Goal: Task Accomplishment & Management: Use online tool/utility

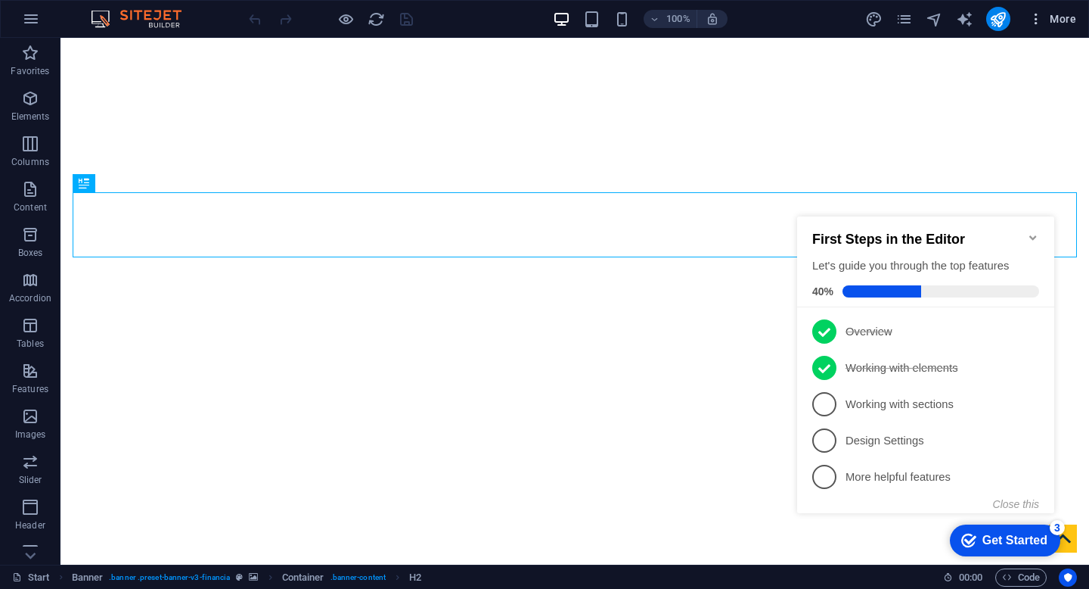
click at [1058, 22] on span "More" at bounding box center [1053, 18] width 48 height 15
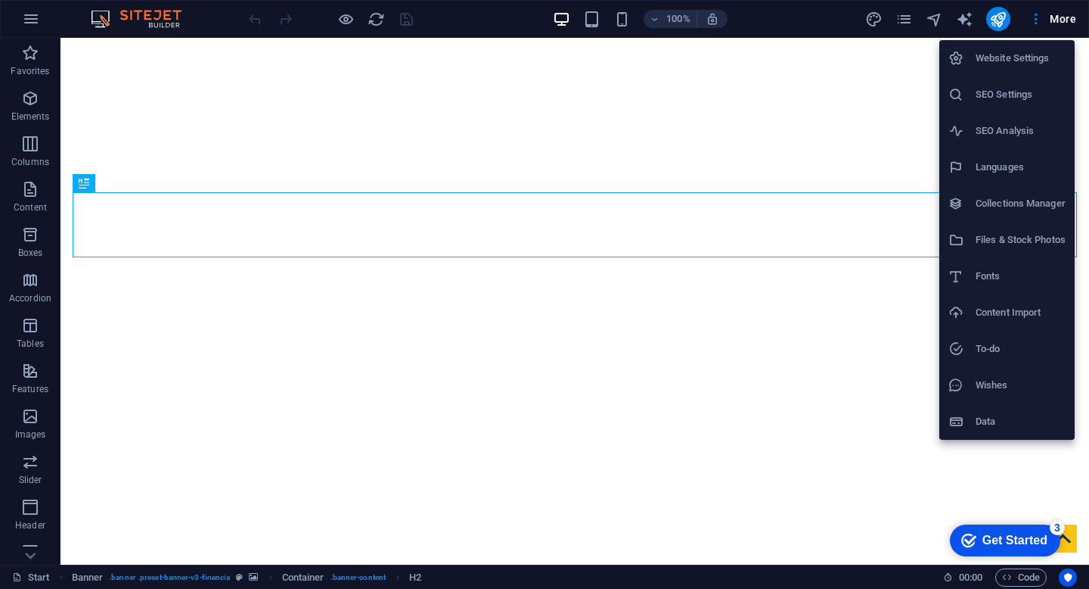
click at [1003, 545] on div "Get Started" at bounding box center [1015, 540] width 65 height 14
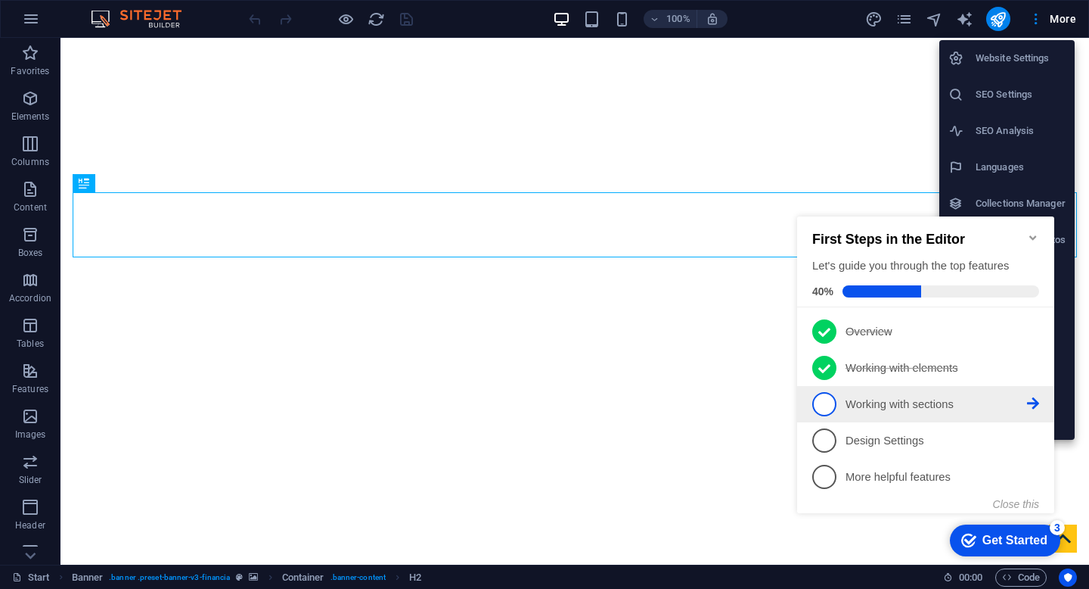
click at [860, 409] on p "Working with sections - incomplete" at bounding box center [937, 404] width 182 height 16
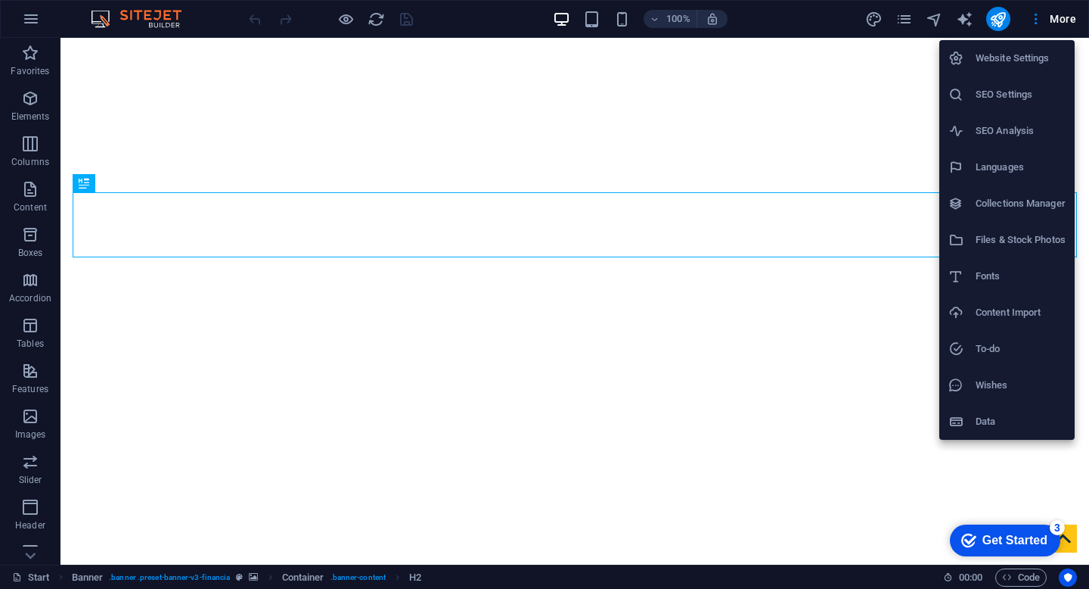
click at [1007, 545] on div "Get Started" at bounding box center [1015, 540] width 65 height 14
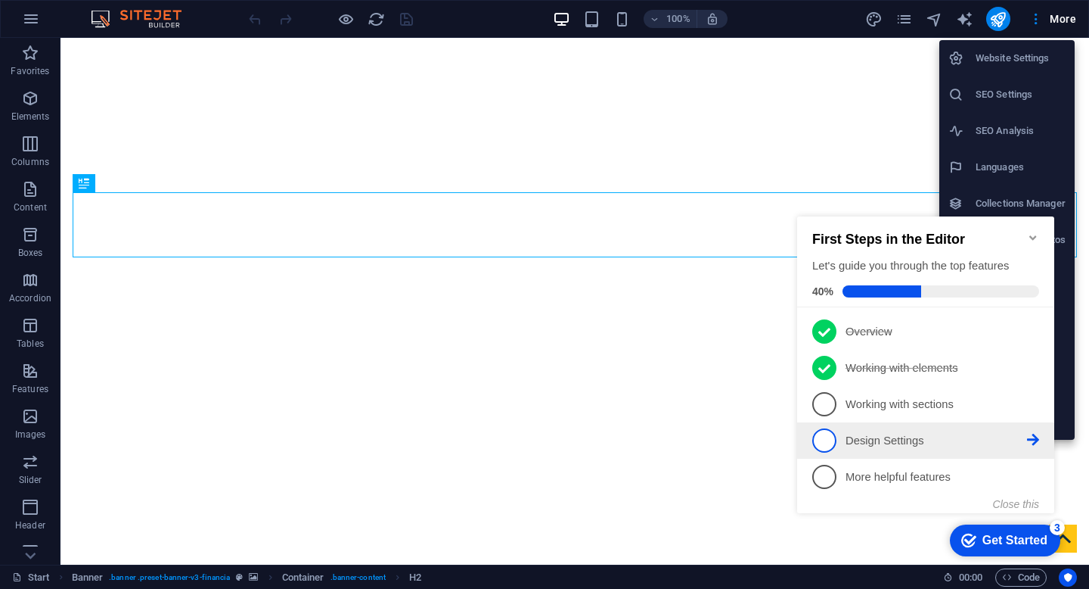
click at [826, 435] on span "4" at bounding box center [825, 440] width 24 height 24
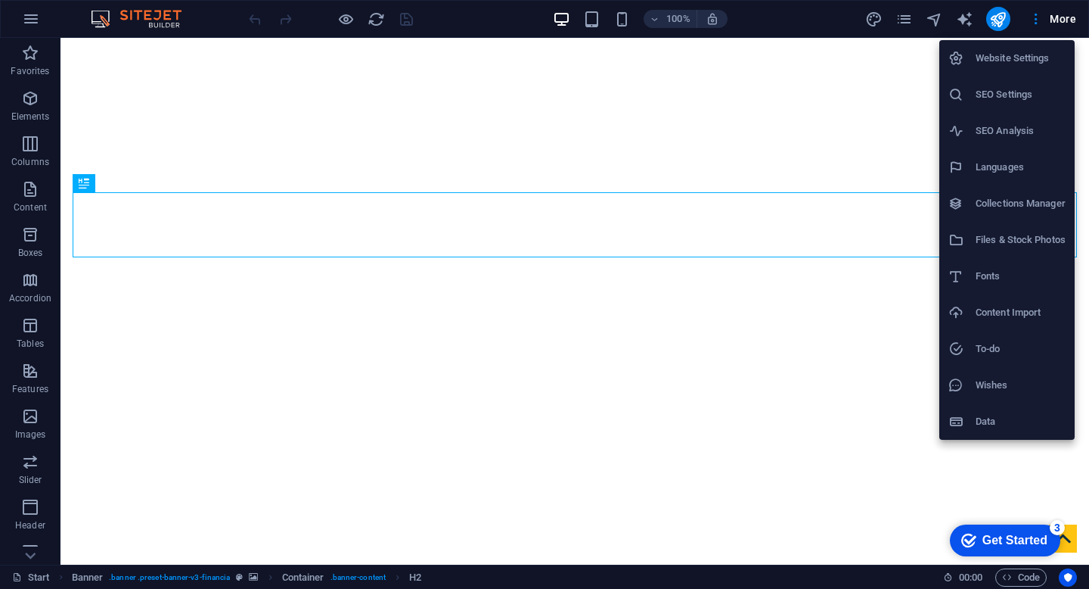
click at [1001, 542] on div "Get Started" at bounding box center [1015, 540] width 65 height 14
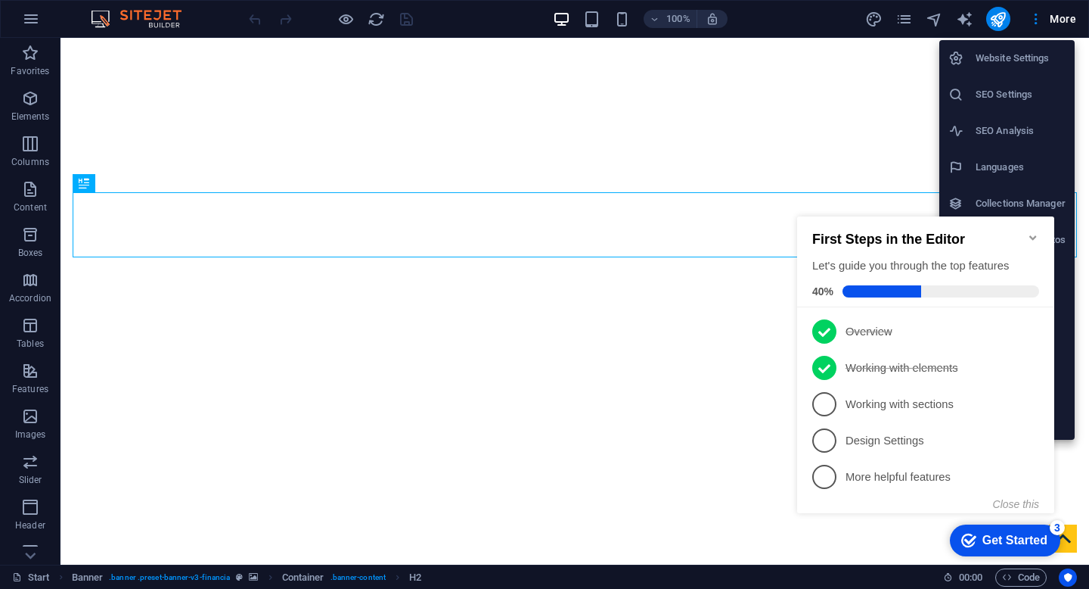
click at [1032, 578] on div at bounding box center [544, 294] width 1089 height 589
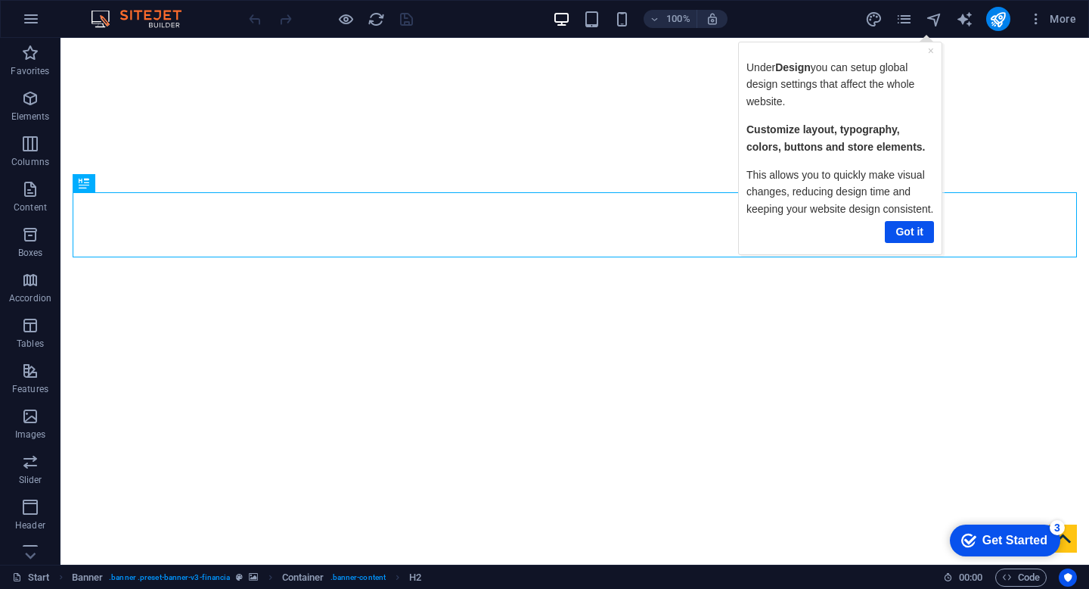
click at [1032, 578] on span "Code" at bounding box center [1021, 577] width 38 height 18
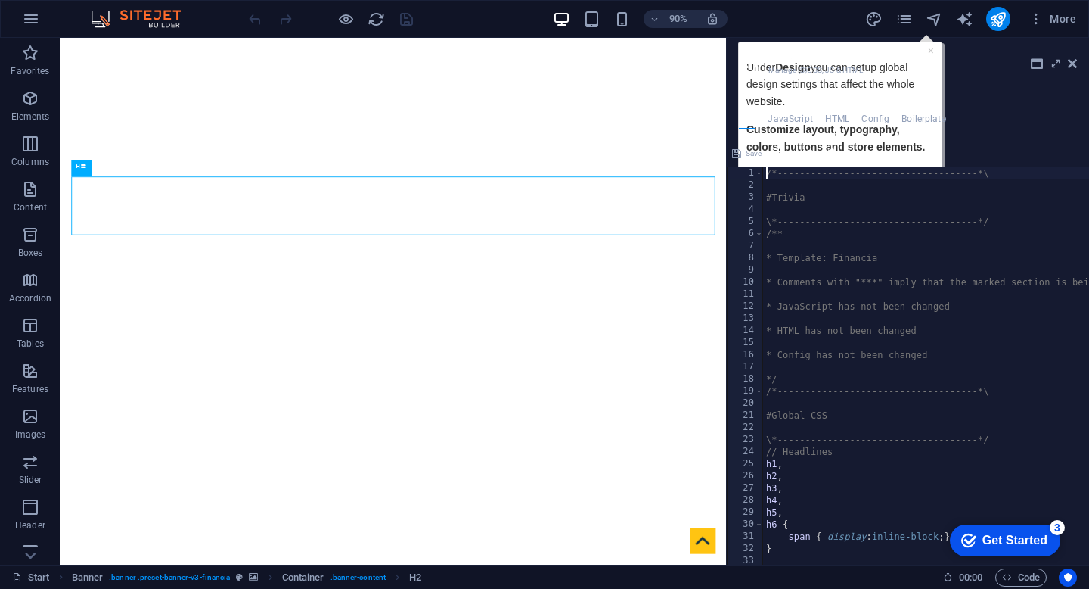
click at [1032, 578] on span "Code" at bounding box center [1021, 577] width 38 height 18
click at [1056, 67] on icon at bounding box center [1056, 63] width 0 height 12
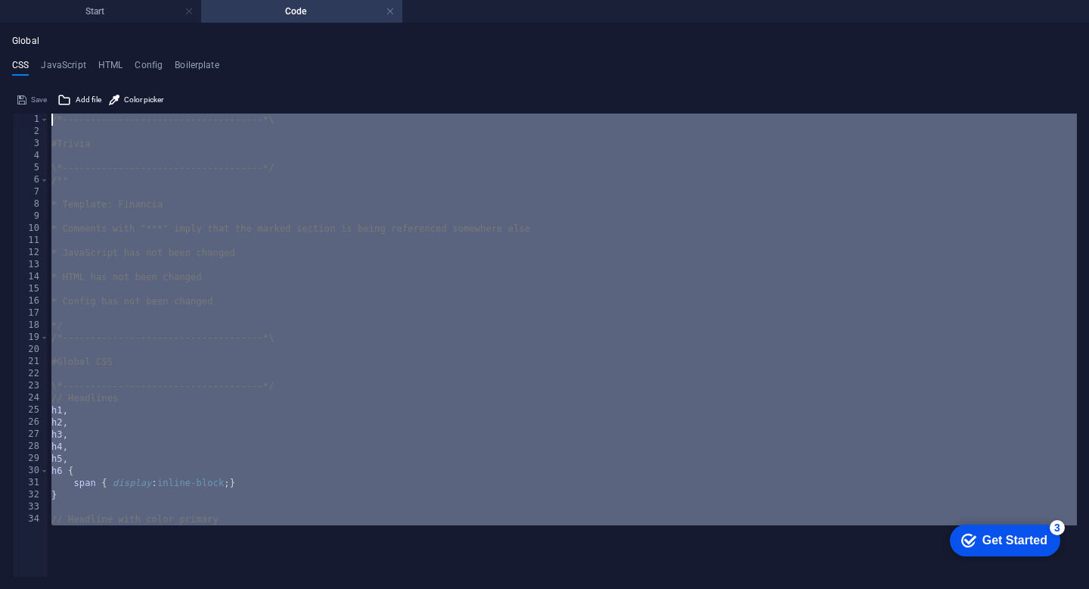
drag, startPoint x: 380, startPoint y: 517, endPoint x: 242, endPoint y: -92, distance: 625.1
click at [242, 0] on html "Mathea Consulting FZ LLC Start Code Favorites Elements Columns Content Boxes Ac…" at bounding box center [544, 294] width 1089 height 589
type textarea "/*------------------------------------*\"
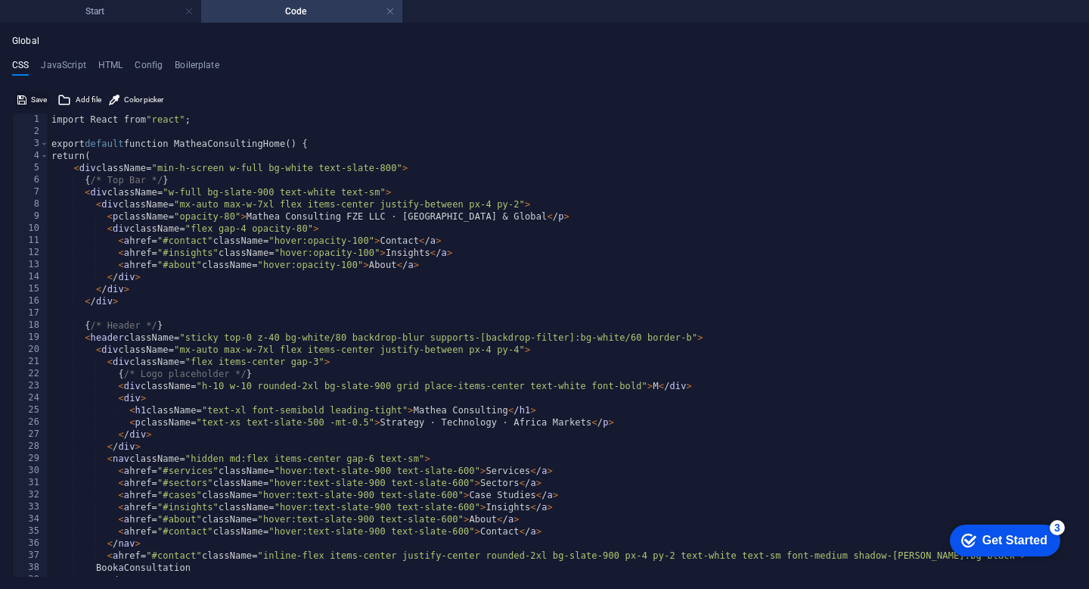
click at [36, 100] on span "Save" at bounding box center [39, 100] width 16 height 18
click at [119, 19] on h4 "Start" at bounding box center [100, 11] width 201 height 17
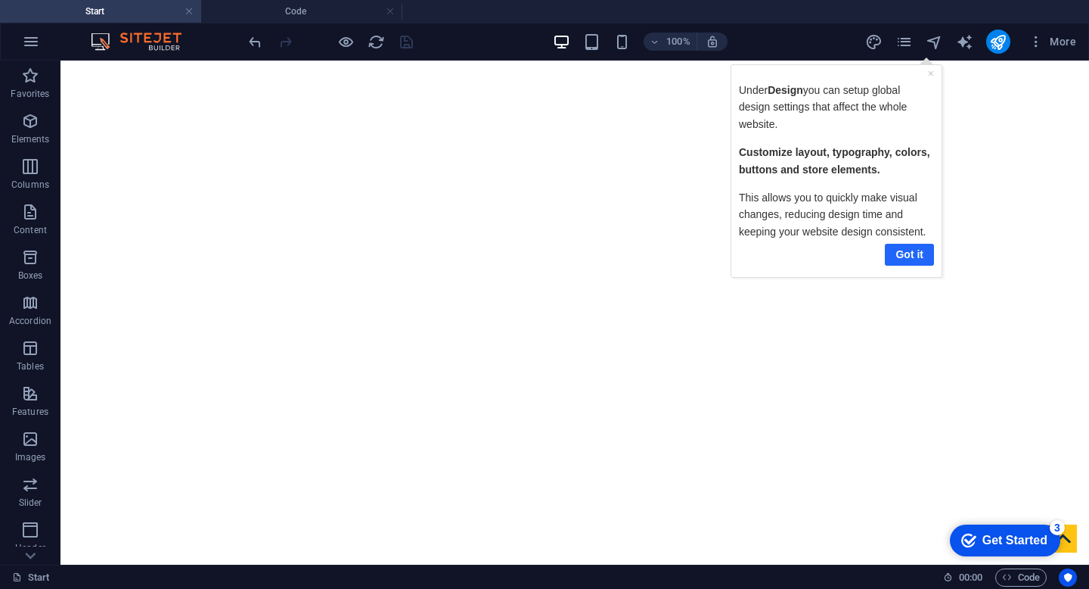
click at [908, 256] on link "Got it" at bounding box center [908, 254] width 49 height 22
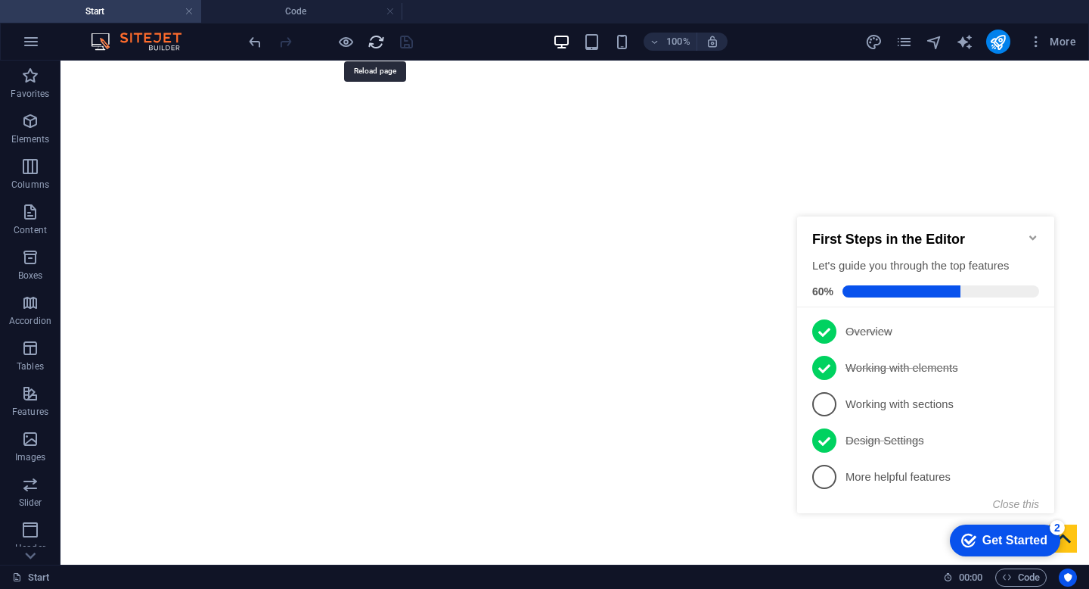
click at [374, 45] on icon "reload" at bounding box center [376, 41] width 17 height 17
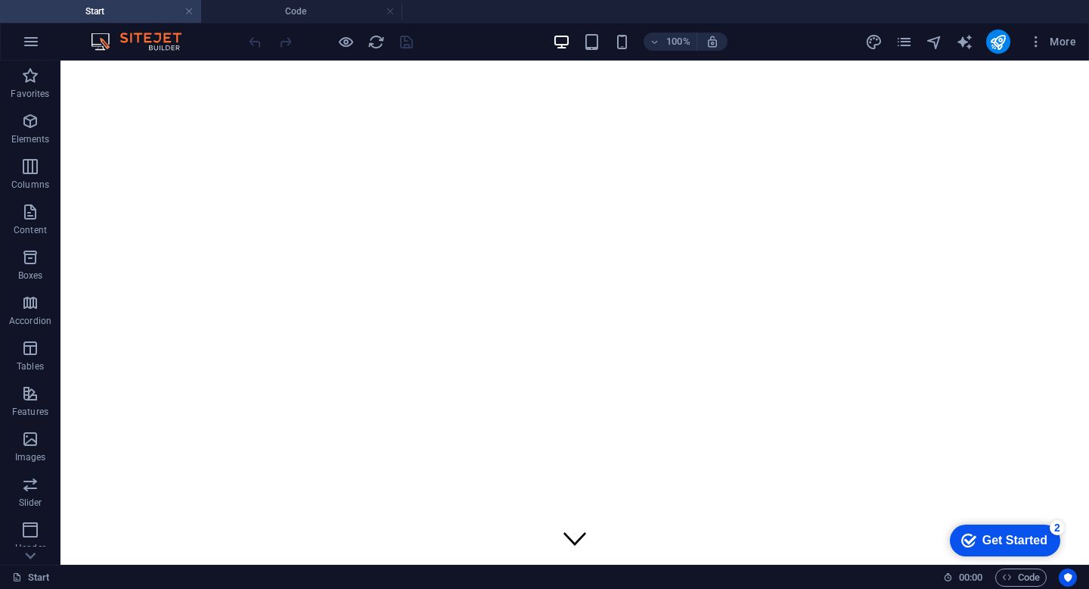
click at [334, 42] on div at bounding box center [330, 42] width 169 height 24
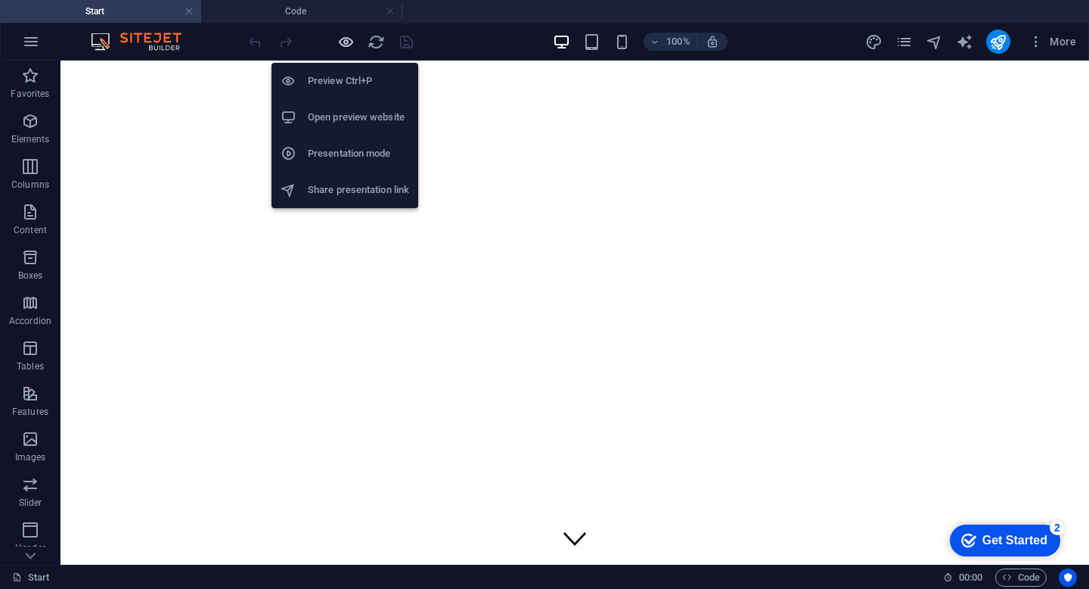
click at [341, 42] on icon "button" at bounding box center [345, 41] width 17 height 17
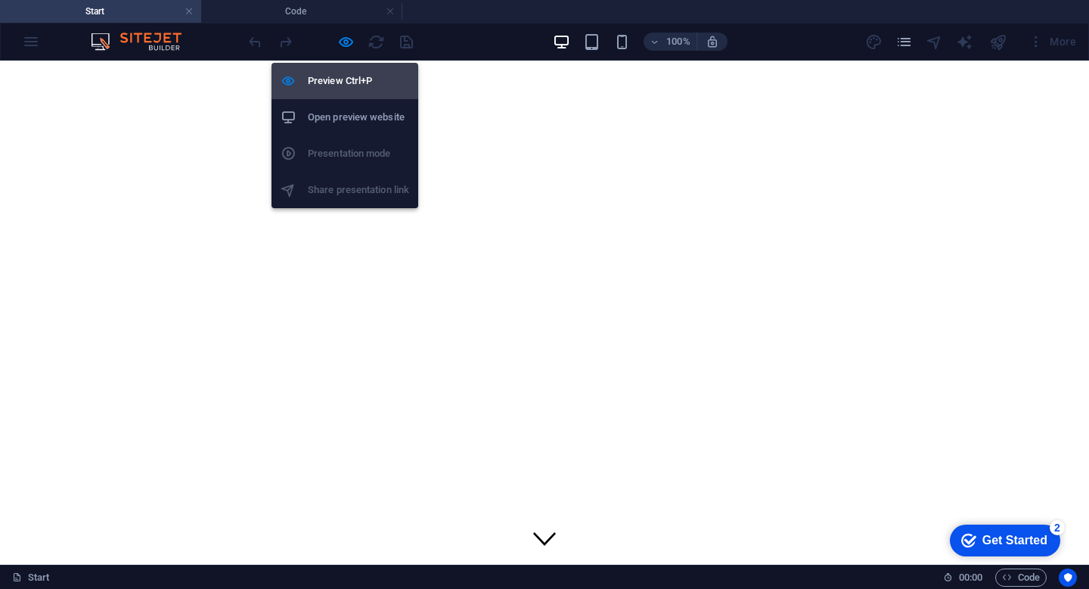
click at [346, 72] on h6 "Preview Ctrl+P" at bounding box center [358, 81] width 101 height 18
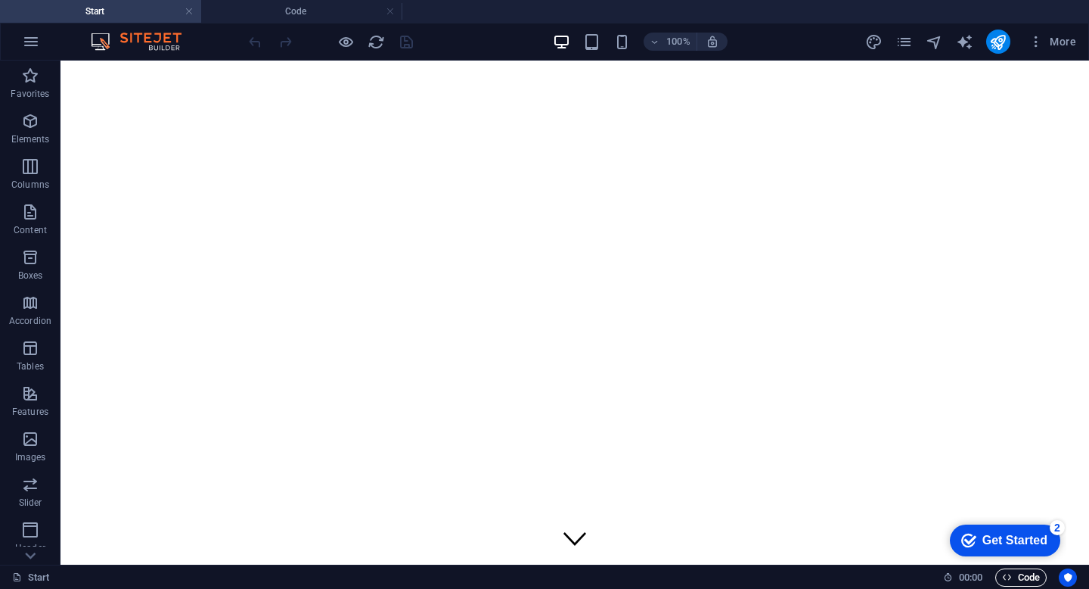
click at [1024, 579] on span "Code" at bounding box center [1021, 577] width 38 height 18
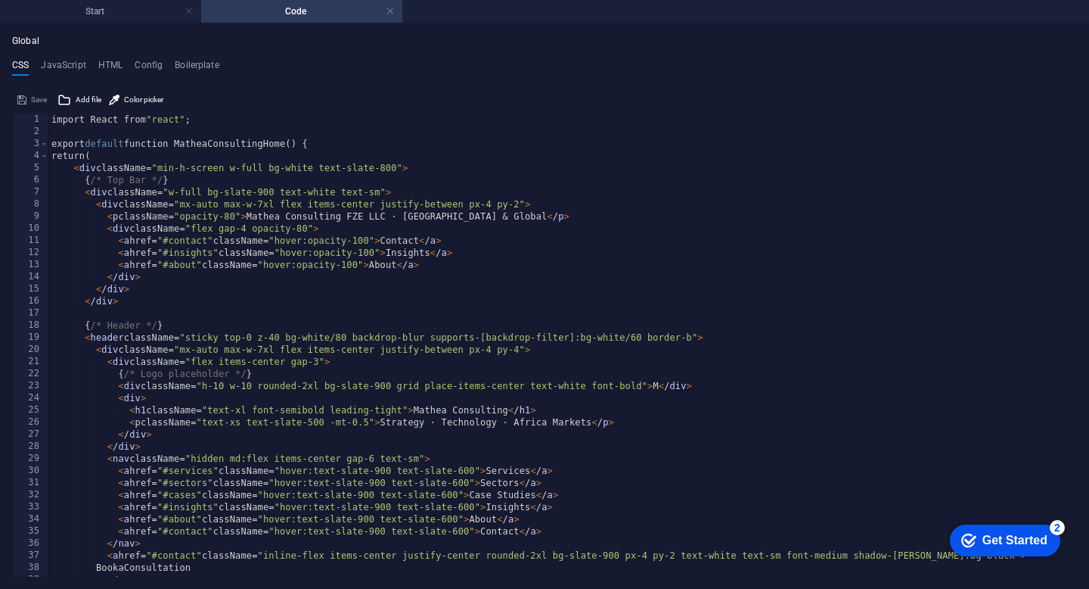
click at [42, 99] on div "Save" at bounding box center [32, 100] width 34 height 18
click at [61, 67] on h4 "JavaScript" at bounding box center [63, 68] width 45 height 17
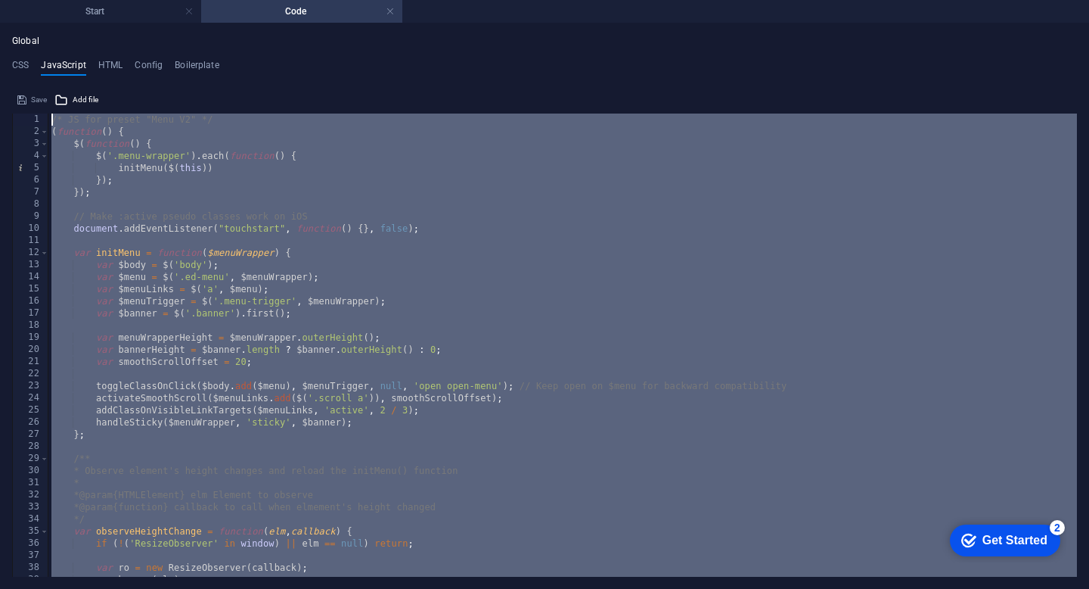
drag, startPoint x: 359, startPoint y: 574, endPoint x: 154, endPoint y: -92, distance: 697.6
click at [154, 0] on html "Mathea Consulting FZ LLC Start Code Favorites Elements Columns Content Boxes Ac…" at bounding box center [544, 294] width 1089 height 589
type textarea "/* JS for preset "Menu V2" */ (function() {"
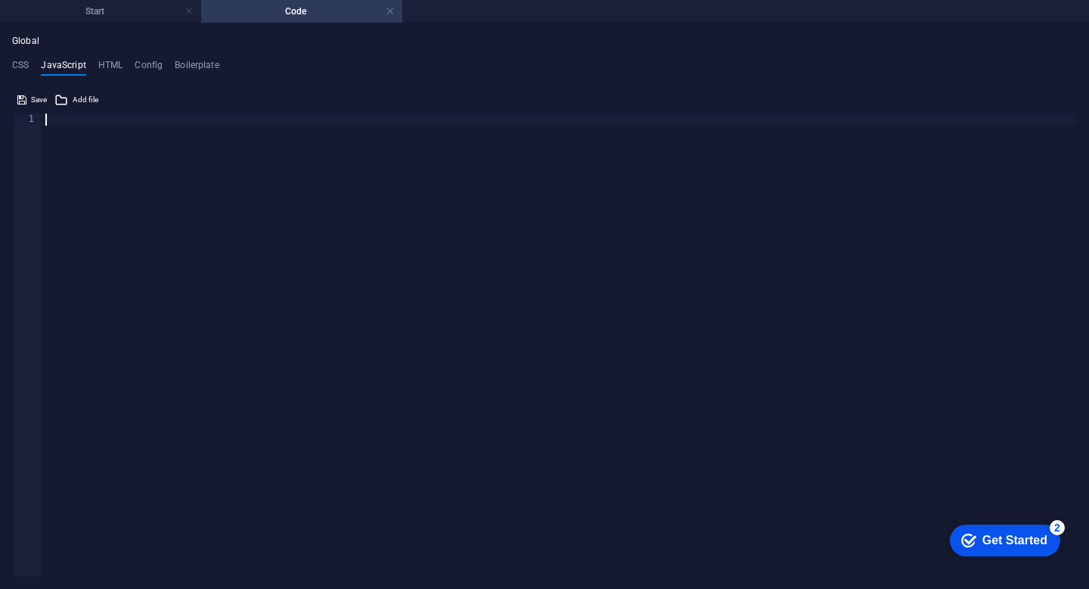
scroll to position [3592, 0]
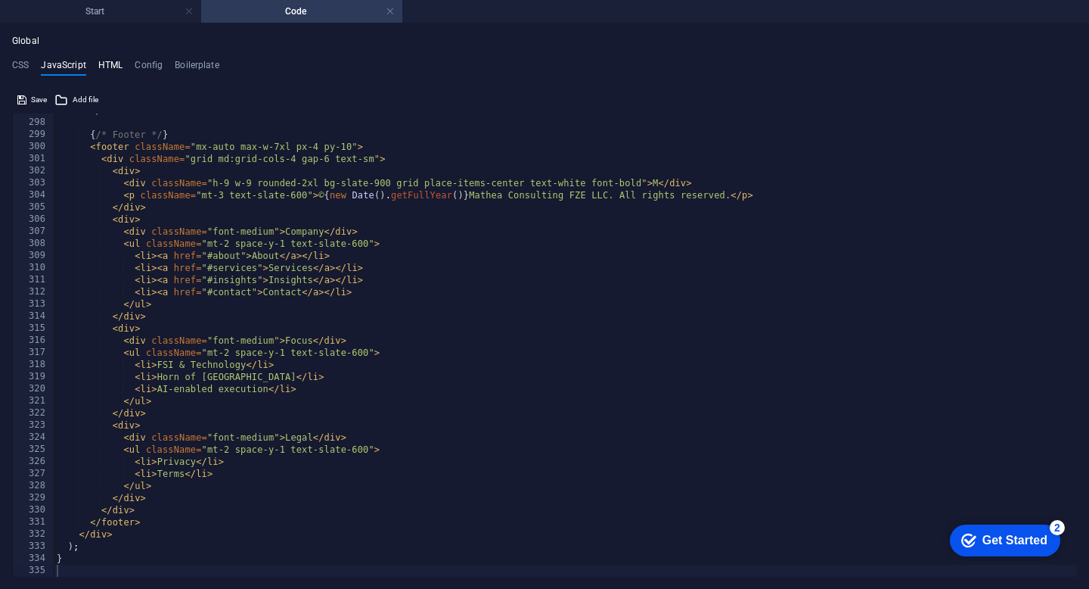
click at [108, 60] on h4 "HTML" at bounding box center [110, 68] width 25 height 17
type textarea "{{content}}h"
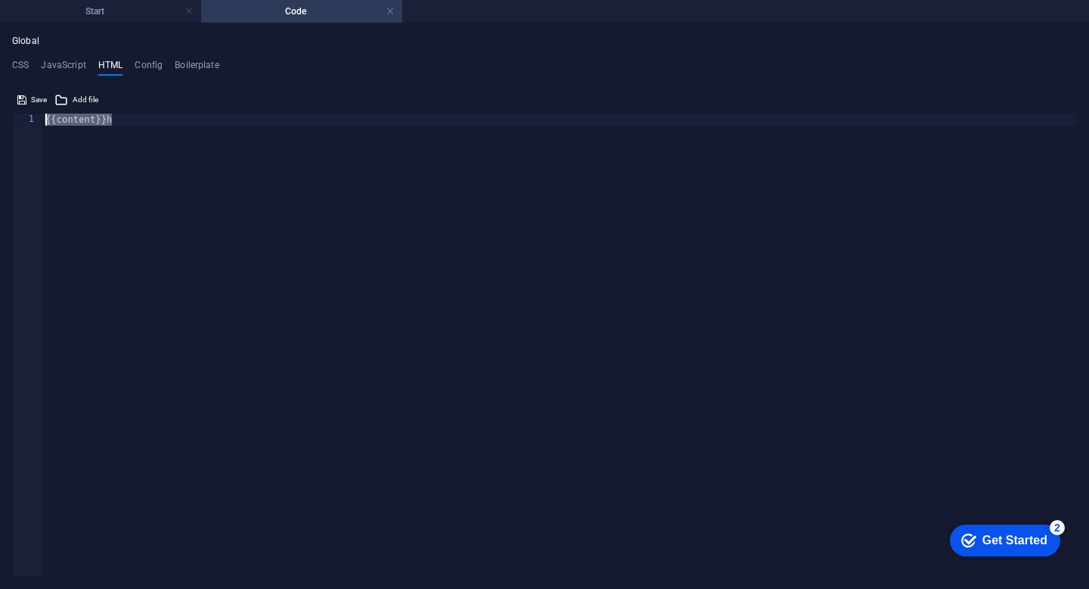
drag, startPoint x: 134, startPoint y: 123, endPoint x: 45, endPoint y: 118, distance: 89.4
click at [45, 118] on div "{{content}}h" at bounding box center [559, 356] width 1035 height 487
type textarea "{{content}}h"
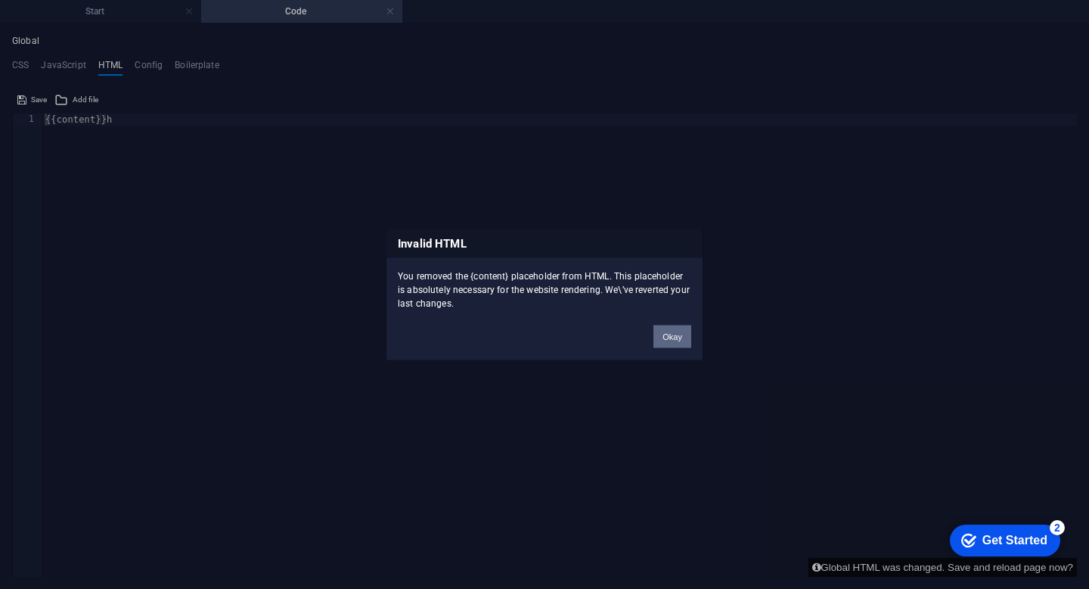
click at [672, 339] on button "Okay" at bounding box center [673, 336] width 38 height 23
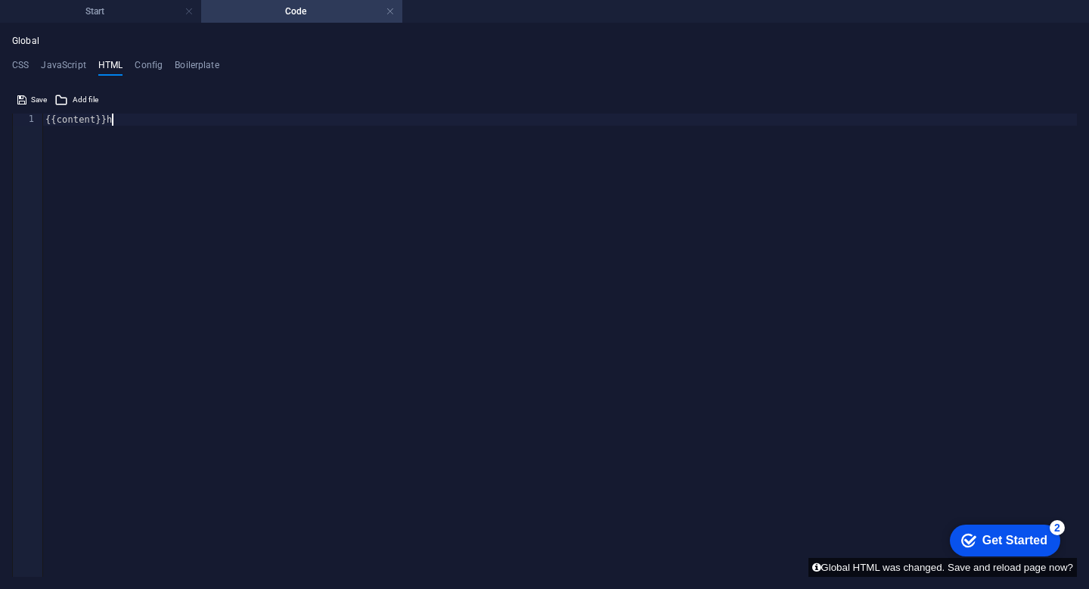
click at [176, 123] on div "{{content}}h" at bounding box center [559, 356] width 1035 height 487
paste textarea
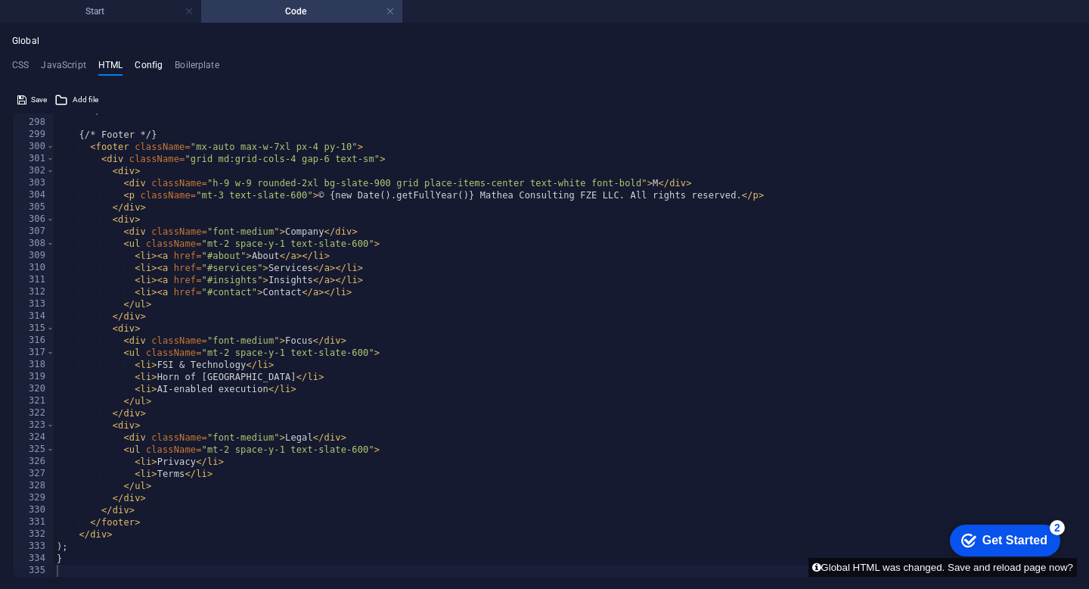
click at [149, 64] on h4 "Config" at bounding box center [149, 68] width 28 height 17
type textarea "$color-background: #ffffff;"
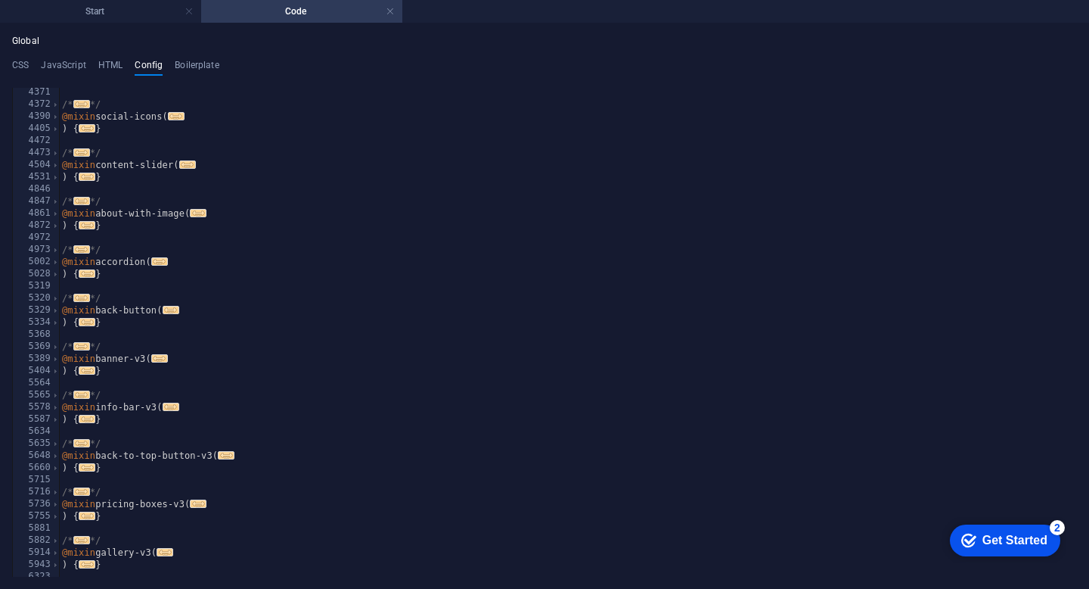
scroll to position [1496, 0]
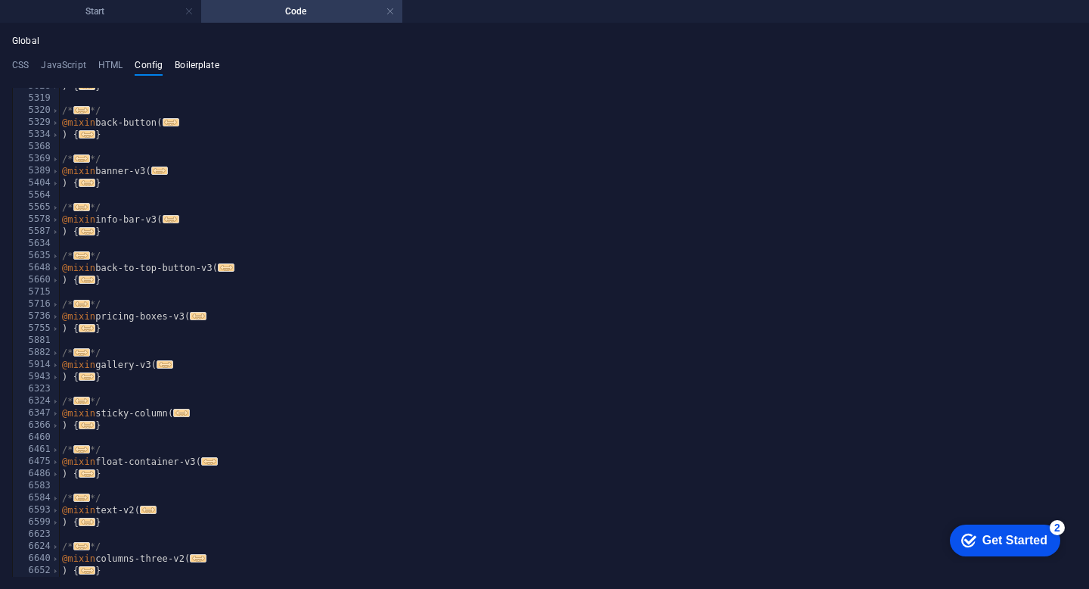
click at [213, 67] on h4 "Boilerplate" at bounding box center [197, 68] width 45 height 17
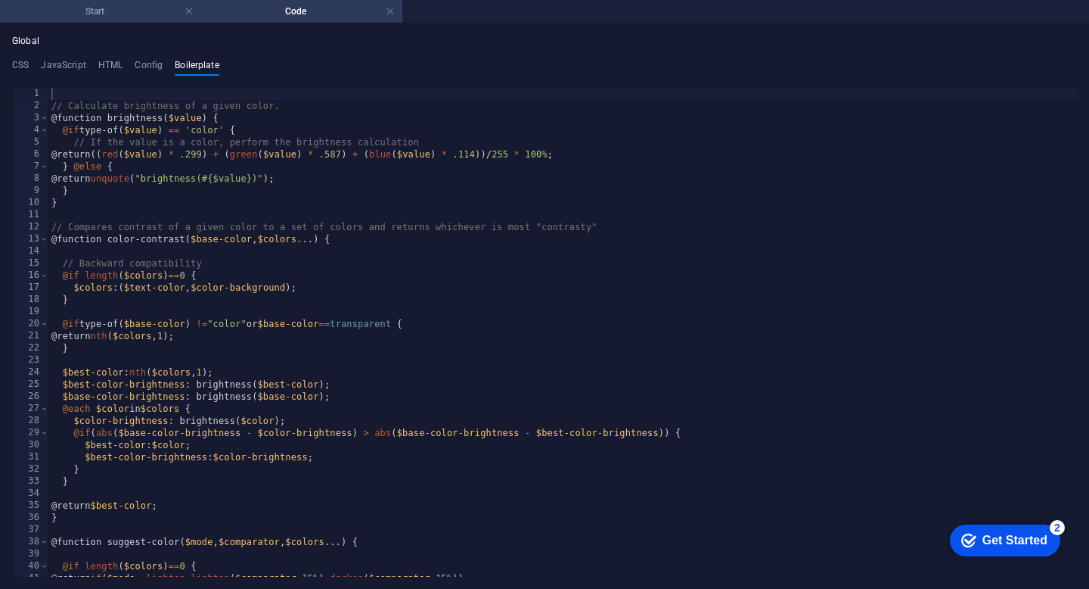
click at [135, 6] on h4 "Start" at bounding box center [100, 11] width 201 height 17
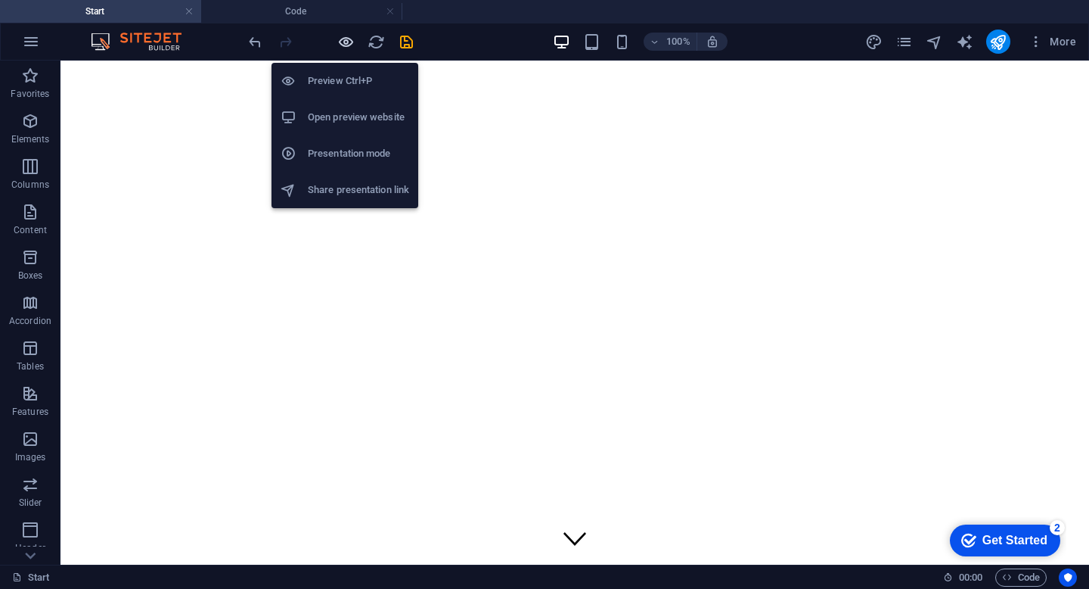
click at [347, 41] on icon "button" at bounding box center [345, 41] width 17 height 17
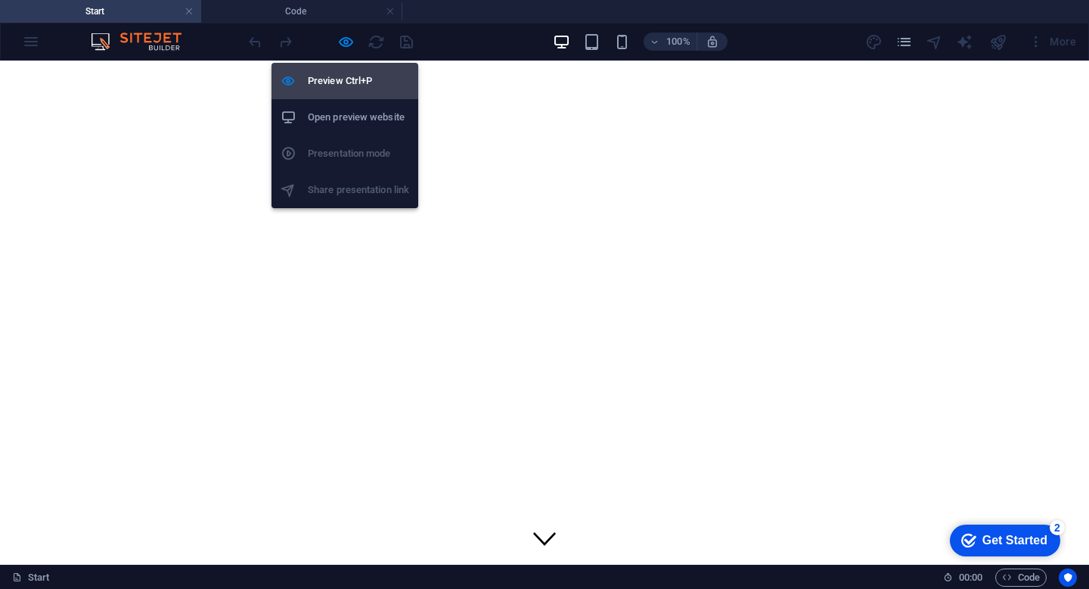
click at [348, 70] on li "Preview Ctrl+P" at bounding box center [345, 81] width 147 height 36
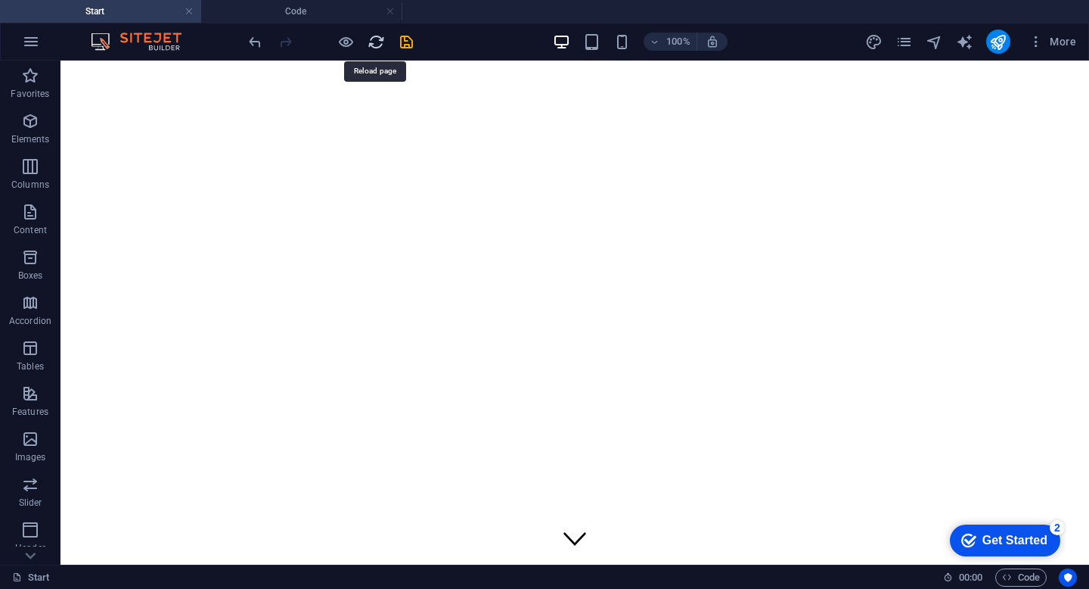
click at [381, 40] on icon "reload" at bounding box center [376, 41] width 17 height 17
